Goal: Task Accomplishment & Management: Use online tool/utility

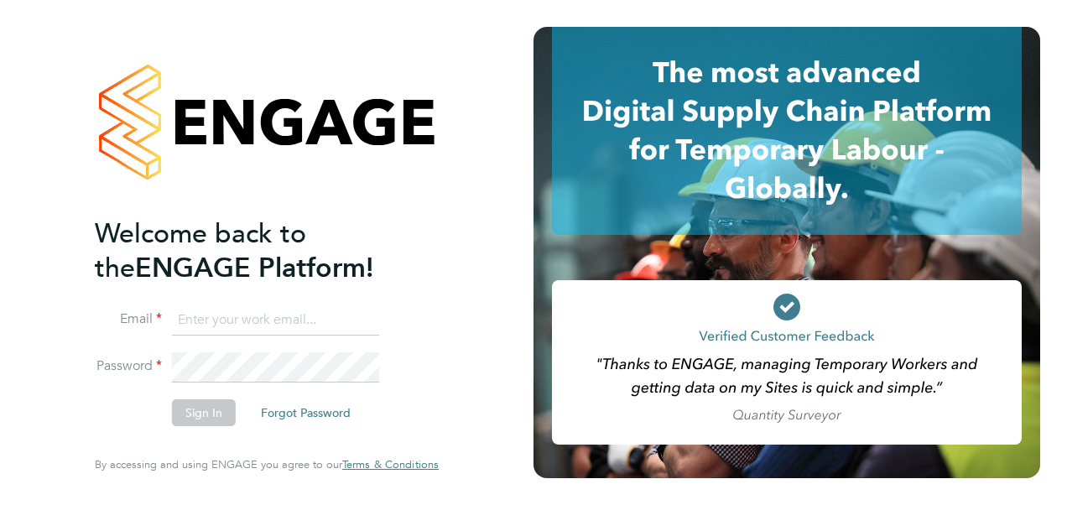
click at [201, 324] on input at bounding box center [275, 320] width 207 height 30
type input "zhassanali110@gmail.com"
click at [221, 413] on button "Sign In" at bounding box center [204, 412] width 64 height 27
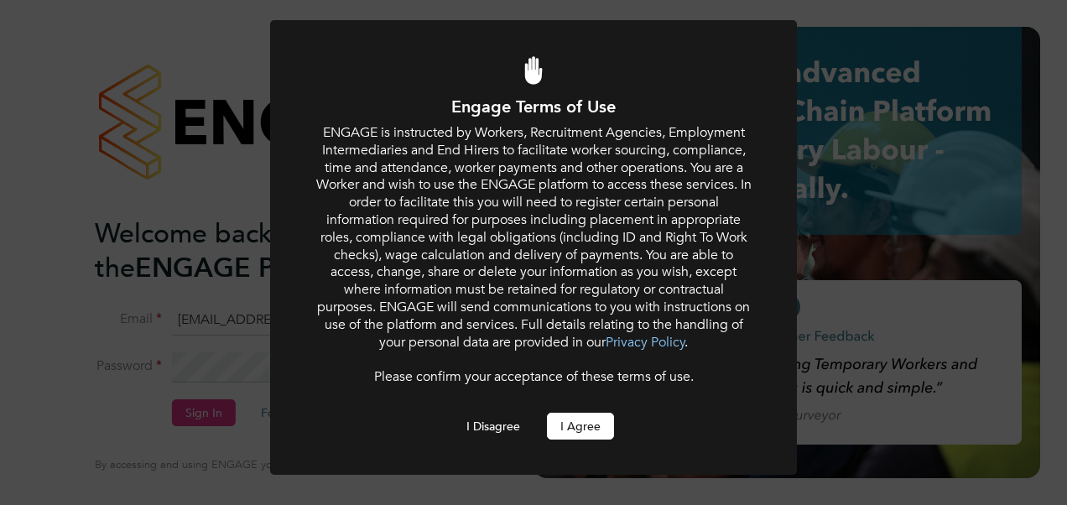
click at [567, 423] on button "I Agree" at bounding box center [580, 426] width 67 height 27
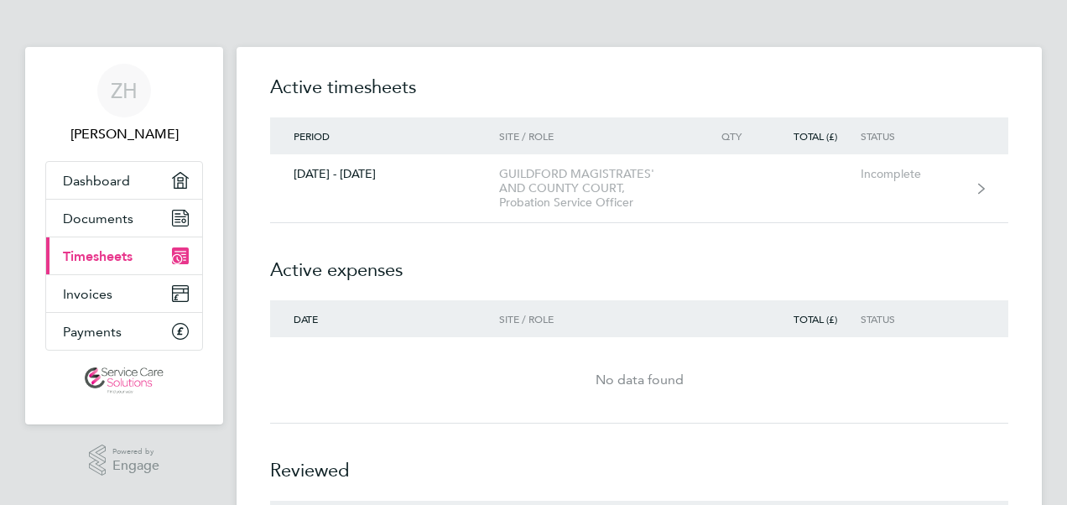
click at [1043, 119] on div "ZH [PERSON_NAME] Applications: Dashboard Documents Current page: Timesheets Inv…" at bounding box center [533, 333] width 1067 height 667
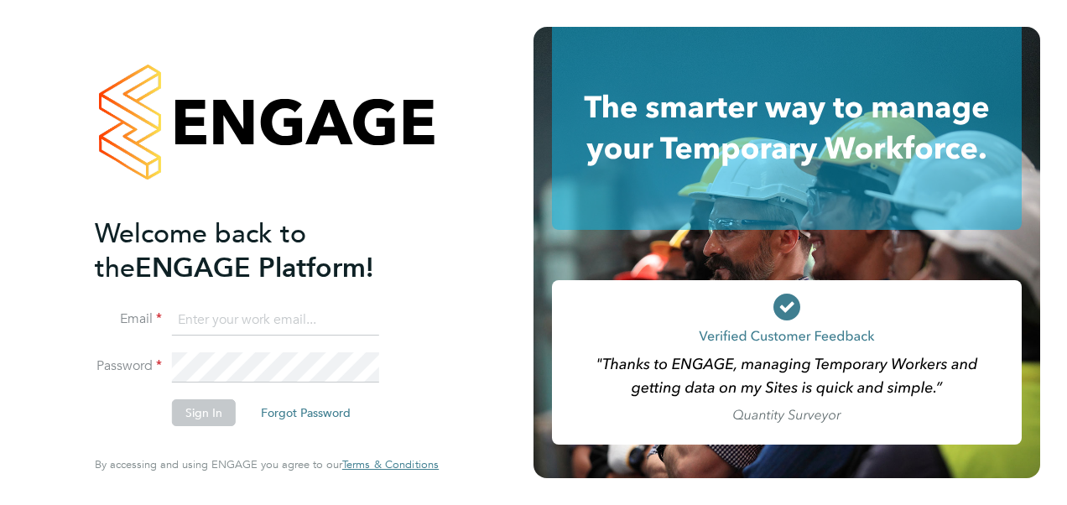
type input "zhassanali110@gmail.com"
click at [485, 274] on div "Welcome back to the ENGAGE Platform! Email zhassanali110@gmail.com Password Sig…" at bounding box center [267, 252] width 534 height 505
click at [226, 418] on button "Sign In" at bounding box center [204, 412] width 64 height 27
